Goal: Task Accomplishment & Management: Manage account settings

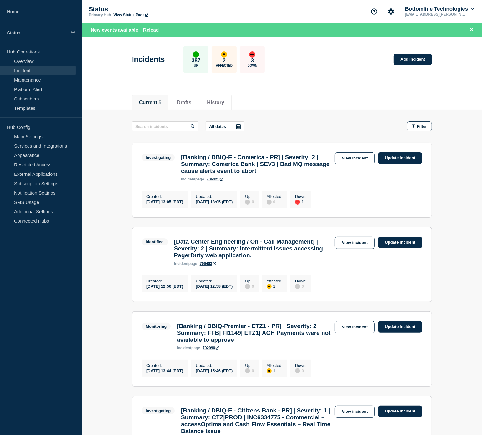
click at [24, 71] on link "Incident" at bounding box center [38, 70] width 76 height 9
click at [28, 58] on link "Overview" at bounding box center [38, 60] width 76 height 9
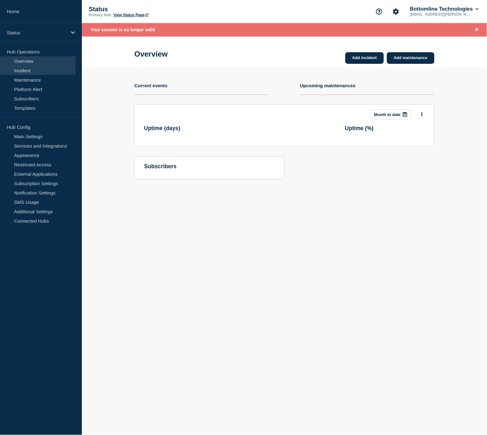
click at [28, 66] on link "Incident" at bounding box center [38, 70] width 76 height 9
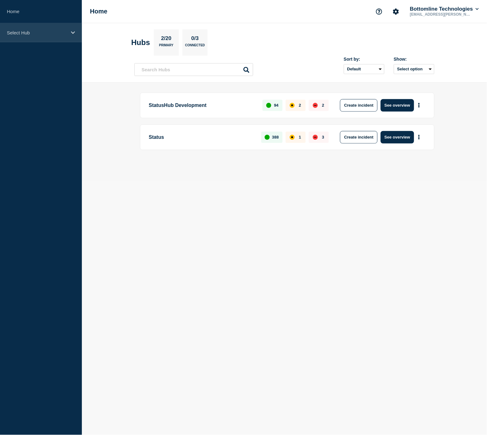
click at [41, 32] on p "Select Hub" at bounding box center [37, 32] width 60 height 5
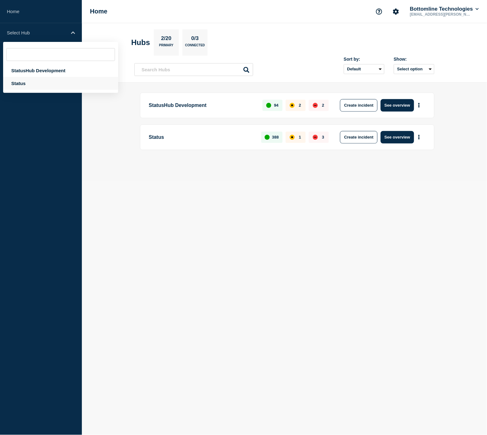
click at [33, 80] on div "Status" at bounding box center [60, 83] width 115 height 13
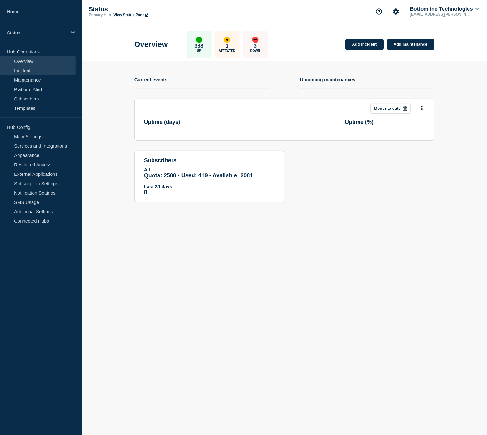
click at [33, 68] on link "Incident" at bounding box center [38, 70] width 76 height 9
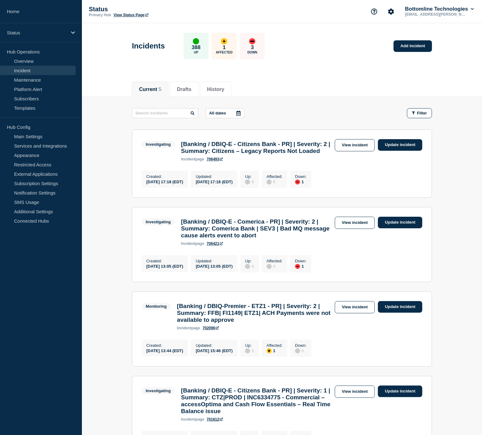
click at [446, 158] on main "All dates Filter Investigating 1 Down [Banking / DBIQ-E - Citizens Bank - PR] |…" at bounding box center [282, 324] width 400 height 455
click at [348, 145] on link "View incident" at bounding box center [355, 145] width 40 height 12
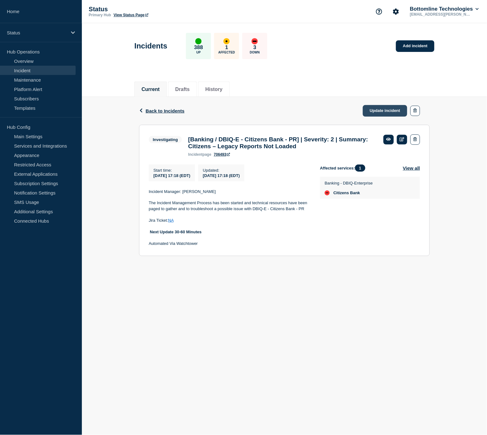
click at [374, 111] on link "Update incident" at bounding box center [385, 111] width 44 height 12
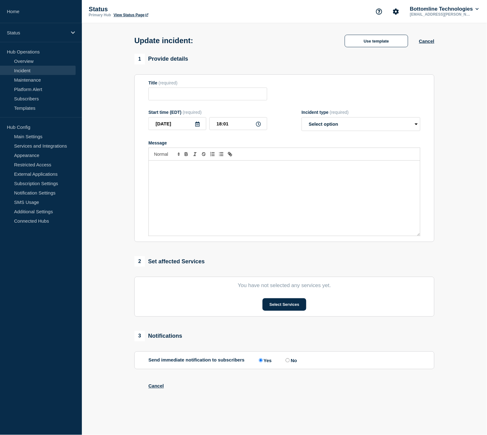
type input "[Banking / DBIQ-E - Citizens Bank - PR] | Severity: 2 | Summary: Citizens – Leg…"
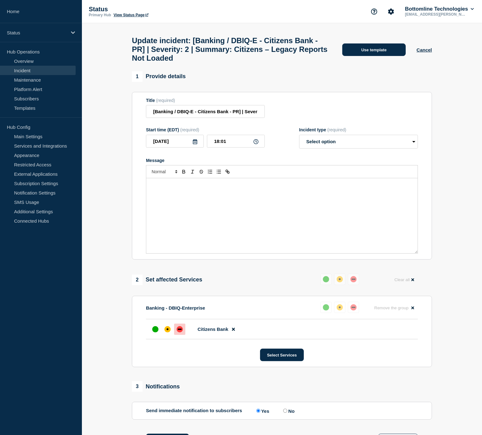
click at [386, 55] on button "Use template" at bounding box center [373, 49] width 63 height 13
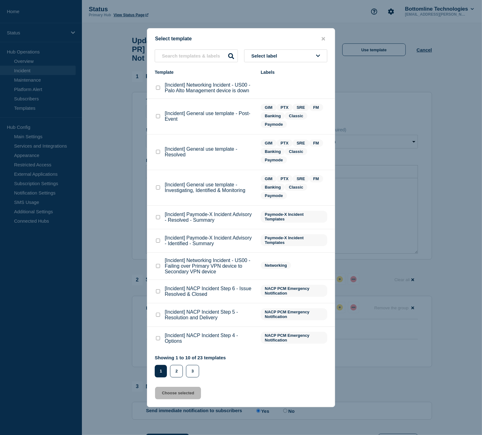
drag, startPoint x: 155, startPoint y: 187, endPoint x: 158, endPoint y: 189, distance: 4.3
click at [156, 188] on div at bounding box center [158, 188] width 6 height 6
click at [163, 191] on div "[Incident] General use template - Investigating, Identified & Monitoring" at bounding box center [205, 187] width 100 height 11
click at [159, 189] on checkbox"] "[Incident] General use template - Investigating, Identified & Monitoring checkb…" at bounding box center [158, 187] width 4 height 4
checkbox checkbox"] "true"
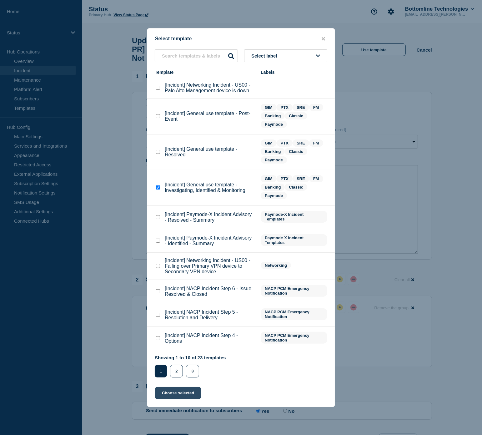
click at [183, 388] on button "Choose selected" at bounding box center [178, 393] width 46 height 13
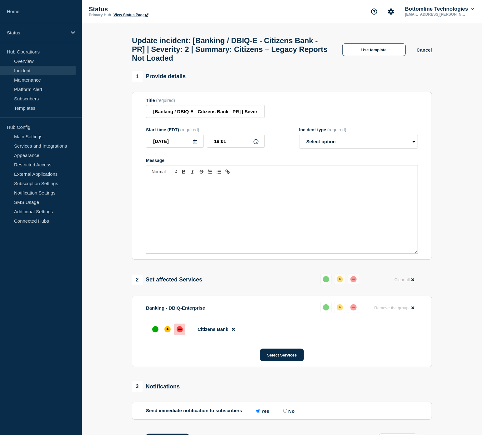
select select "investigating"
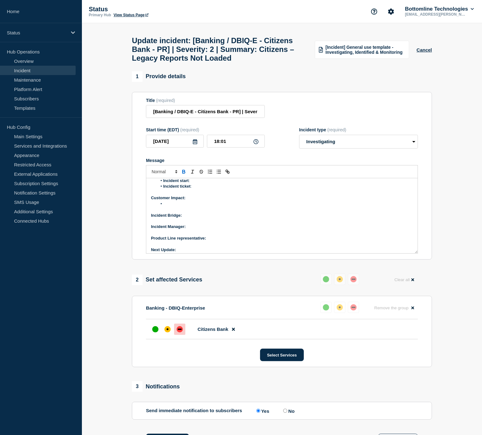
scroll to position [53, 0]
click at [194, 215] on p "Incident Bridge:" at bounding box center [282, 213] width 262 height 6
click at [197, 226] on p "Incident Manager:" at bounding box center [282, 224] width 262 height 6
click at [214, 238] on p "Product Line representative:" at bounding box center [282, 235] width 262 height 6
click at [198, 250] on p "Next Update:" at bounding box center [282, 247] width 262 height 6
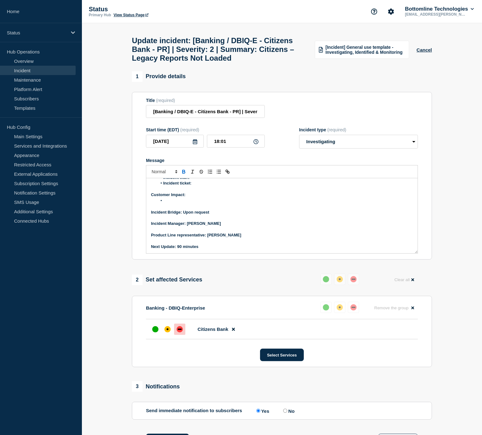
click at [174, 204] on li "Message" at bounding box center [285, 201] width 256 height 6
click at [180, 204] on li "Message" at bounding box center [285, 201] width 256 height 6
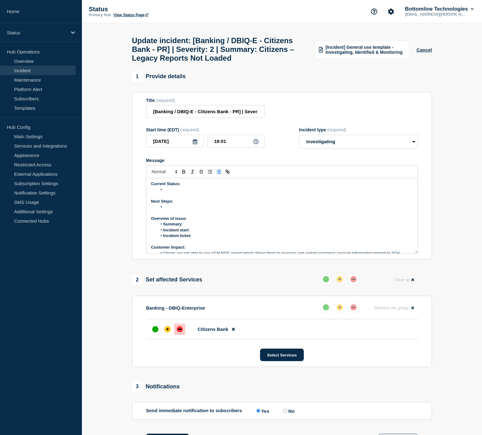
scroll to position [0, 0]
click at [202, 240] on li "Incident ticket :" at bounding box center [285, 237] width 256 height 6
drag, startPoint x: 219, startPoint y: 254, endPoint x: 201, endPoint y: 240, distance: 22.8
click at [194, 240] on li "Incident ticket : WT-58614" at bounding box center [285, 237] width 256 height 6
click at [229, 174] on icon "Toggle link" at bounding box center [228, 172] width 6 height 6
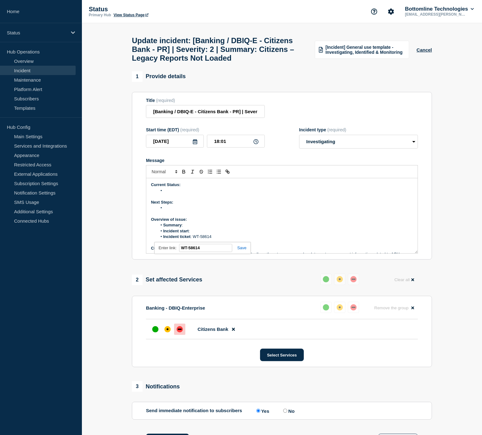
paste input "[URL][DOMAIN_NAME]"
type input "[URL][DOMAIN_NAME]"
click at [240, 250] on link at bounding box center [239, 247] width 14 height 5
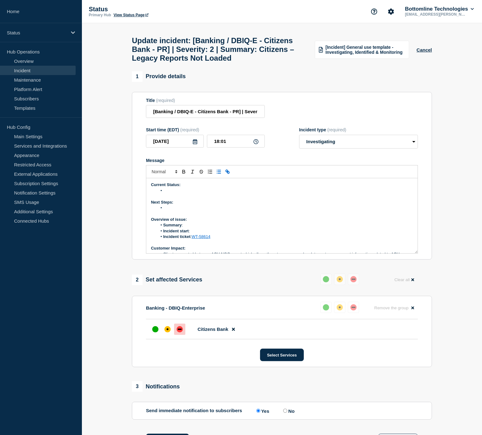
click at [199, 234] on li "Incident start :" at bounding box center [285, 231] width 256 height 6
click at [196, 228] on li "Summary :" at bounding box center [285, 225] width 256 height 6
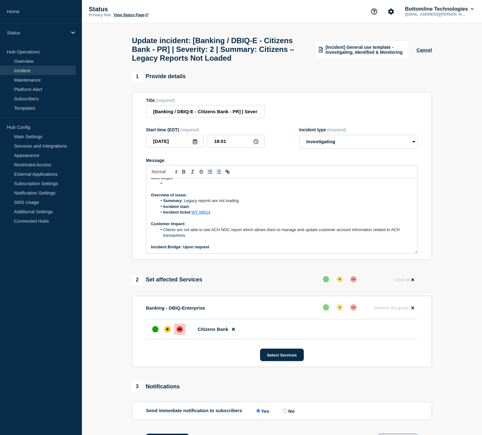
scroll to position [35, 0]
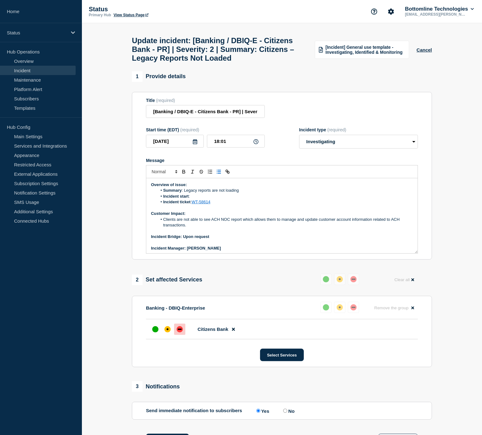
click at [227, 199] on li "Incident start :" at bounding box center [285, 197] width 256 height 6
drag, startPoint x: 216, startPoint y: 253, endPoint x: 191, endPoint y: 229, distance: 34.9
click at [183, 240] on p "Incident Bridge: Upon request" at bounding box center [282, 237] width 262 height 6
click at [183, 172] on icon "Toggle bold text" at bounding box center [184, 171] width 2 height 2
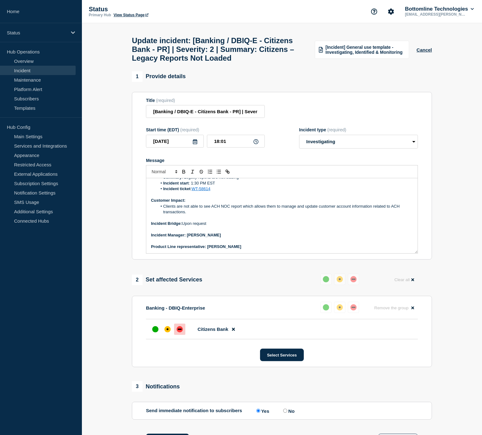
scroll to position [59, 0]
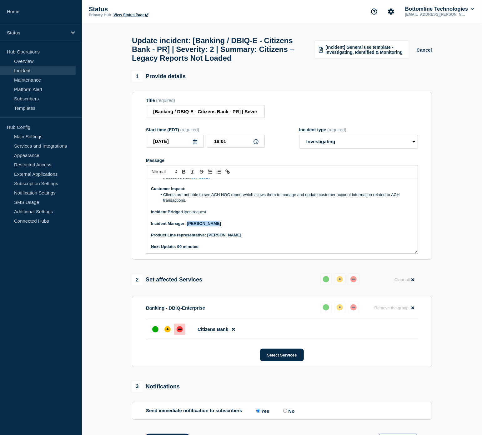
drag, startPoint x: 217, startPoint y: 240, endPoint x: 186, endPoint y: 242, distance: 30.7
click at [186, 226] on p "Incident Manager: [PERSON_NAME]" at bounding box center [282, 224] width 262 height 6
click at [185, 172] on icon "Toggle bold text" at bounding box center [184, 171] width 2 height 2
drag, startPoint x: 245, startPoint y: 251, endPoint x: 212, endPoint y: 241, distance: 34.2
click at [208, 238] on p "Product Line representative: [PERSON_NAME]" at bounding box center [282, 235] width 262 height 6
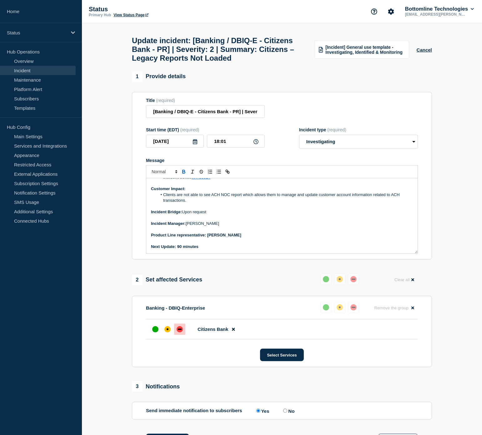
click at [185, 172] on icon "Toggle bold text" at bounding box center [184, 171] width 2 height 2
drag, startPoint x: 201, startPoint y: 264, endPoint x: 177, endPoint y: 262, distance: 24.2
click at [177, 250] on p "Next Update: 90 minutes" at bounding box center [282, 247] width 262 height 6
click at [183, 173] on icon "Toggle bold text" at bounding box center [184, 173] width 3 height 2
click at [247, 238] on p "Product Line representative: [PERSON_NAME]" at bounding box center [282, 235] width 262 height 6
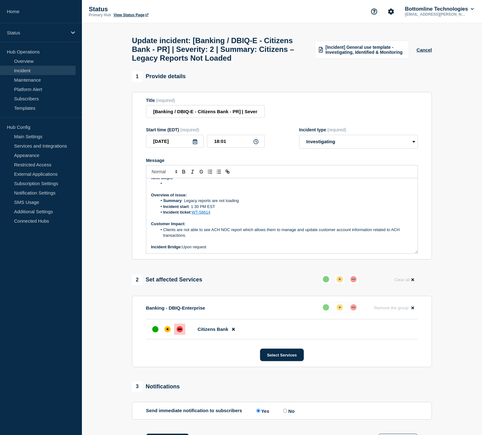
scroll to position [0, 0]
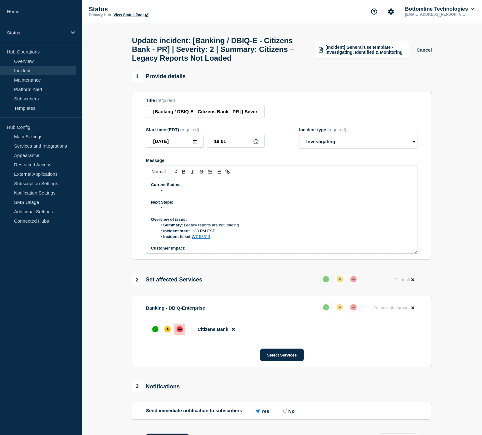
click at [249, 228] on li "Summary : Legacy reports are not loading" at bounding box center [285, 225] width 256 height 6
click at [180, 211] on li "Message" at bounding box center [285, 208] width 256 height 6
click at [168, 194] on li "Message" at bounding box center [285, 191] width 256 height 6
drag, startPoint x: 209, startPoint y: 224, endPoint x: 187, endPoint y: 222, distance: 21.6
click at [187, 211] on li "Bottomline is reviewing" at bounding box center [285, 208] width 256 height 6
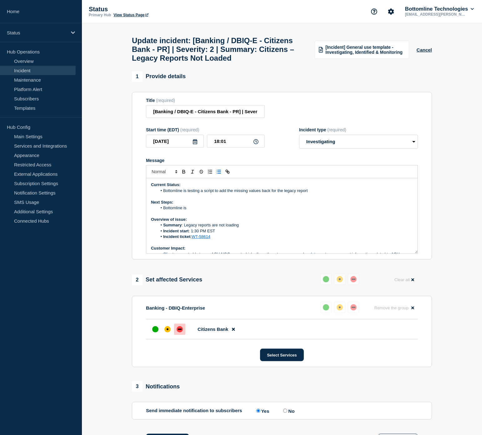
click at [252, 228] on li "Summary : Legacy reports are not loading" at bounding box center [285, 225] width 256 height 6
click at [324, 194] on li "Bottomline is testing a script to add the missing values back for the legacy re…" at bounding box center [285, 191] width 256 height 6
drag, startPoint x: 241, startPoint y: 212, endPoint x: 237, endPoint y: 216, distance: 6.4
click at [239, 199] on li "Currently the ACH NOC report and" at bounding box center [285, 197] width 256 height 6
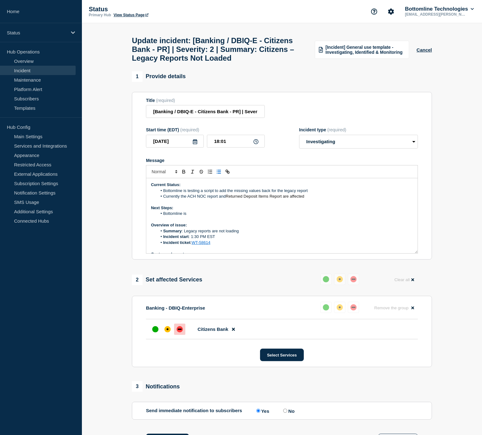
click at [202, 216] on li "Bottomline is" at bounding box center [285, 214] width 256 height 6
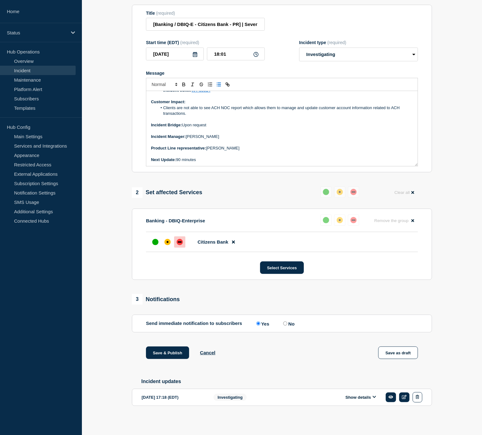
scroll to position [105, 0]
click at [170, 352] on button "Save & Publish" at bounding box center [167, 352] width 43 height 13
